Goal: Information Seeking & Learning: Learn about a topic

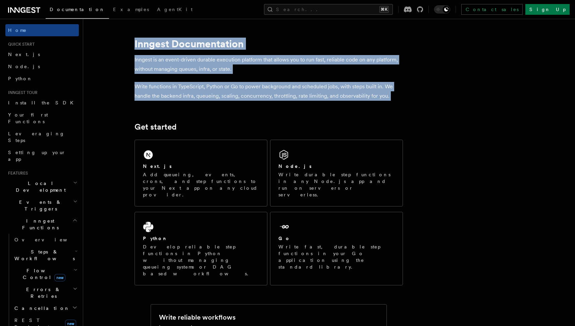
drag, startPoint x: 134, startPoint y: 42, endPoint x: 241, endPoint y: 113, distance: 128.8
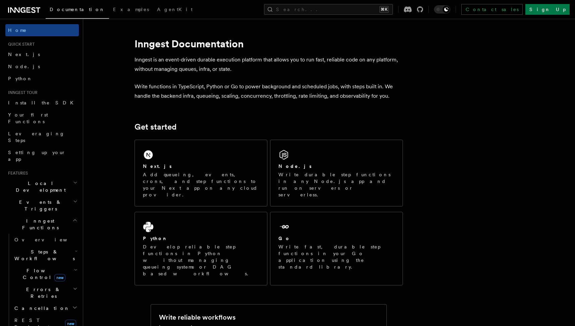
click at [243, 97] on p "Write functions in TypeScript, Python or Go to power background and scheduled j…" at bounding box center [269, 91] width 268 height 19
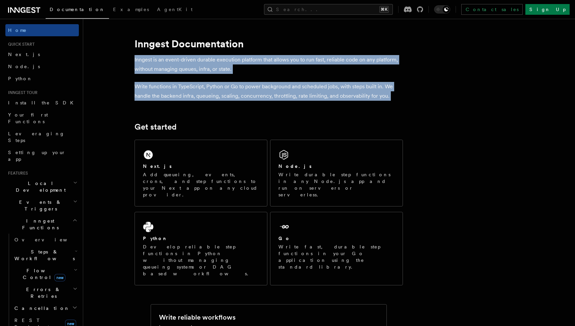
drag, startPoint x: 130, startPoint y: 58, endPoint x: 198, endPoint y: 111, distance: 85.6
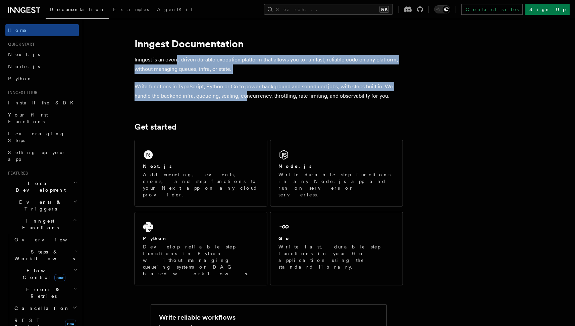
drag, startPoint x: 177, startPoint y: 61, endPoint x: 242, endPoint y: 109, distance: 80.4
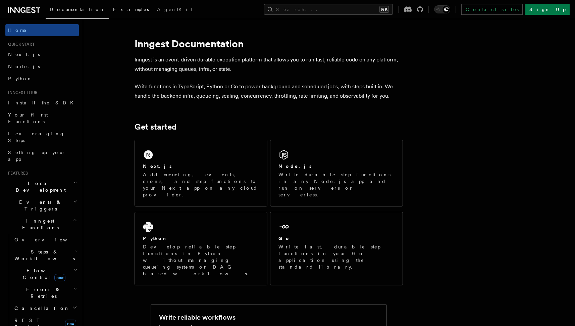
click at [113, 12] on span "Examples" at bounding box center [131, 9] width 36 height 5
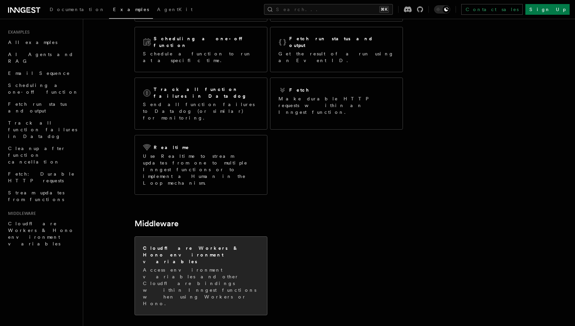
scroll to position [100, 0]
